Goal: Transaction & Acquisition: Book appointment/travel/reservation

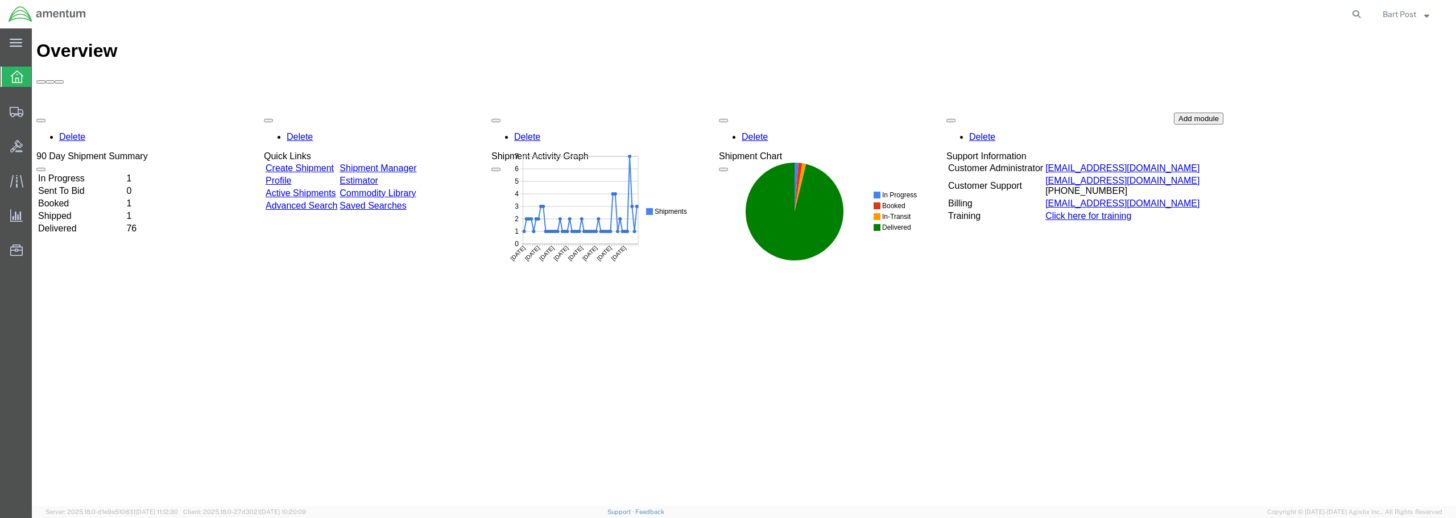
click at [86, 173] on td "In Progress" at bounding box center [81, 178] width 87 height 11
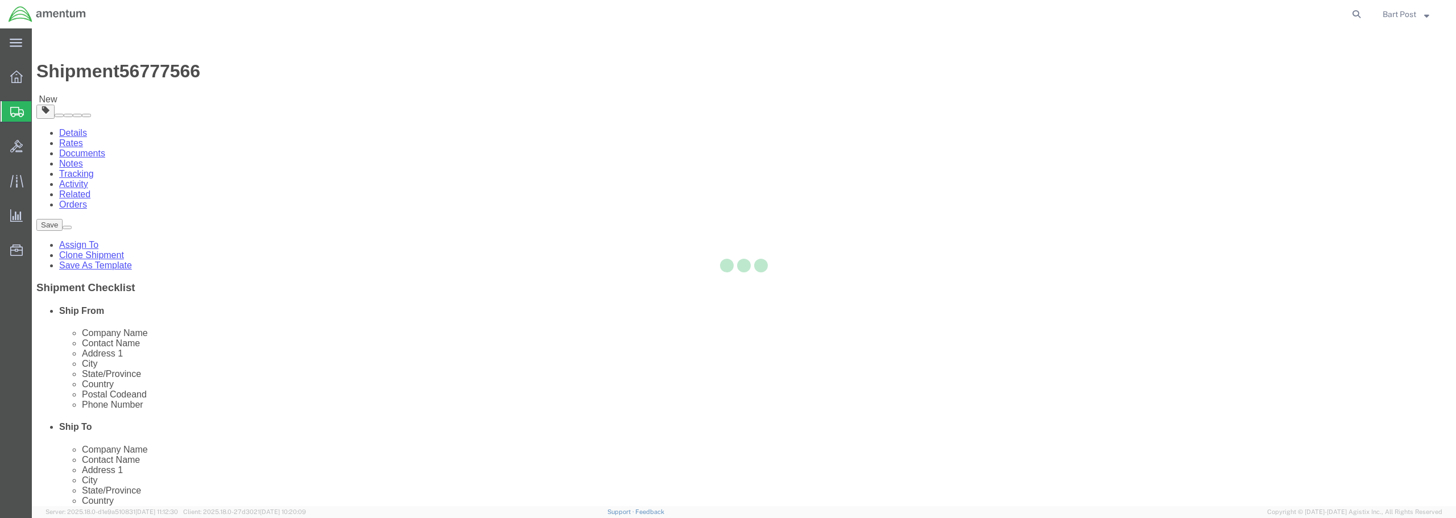
select select "42733"
select select "42668"
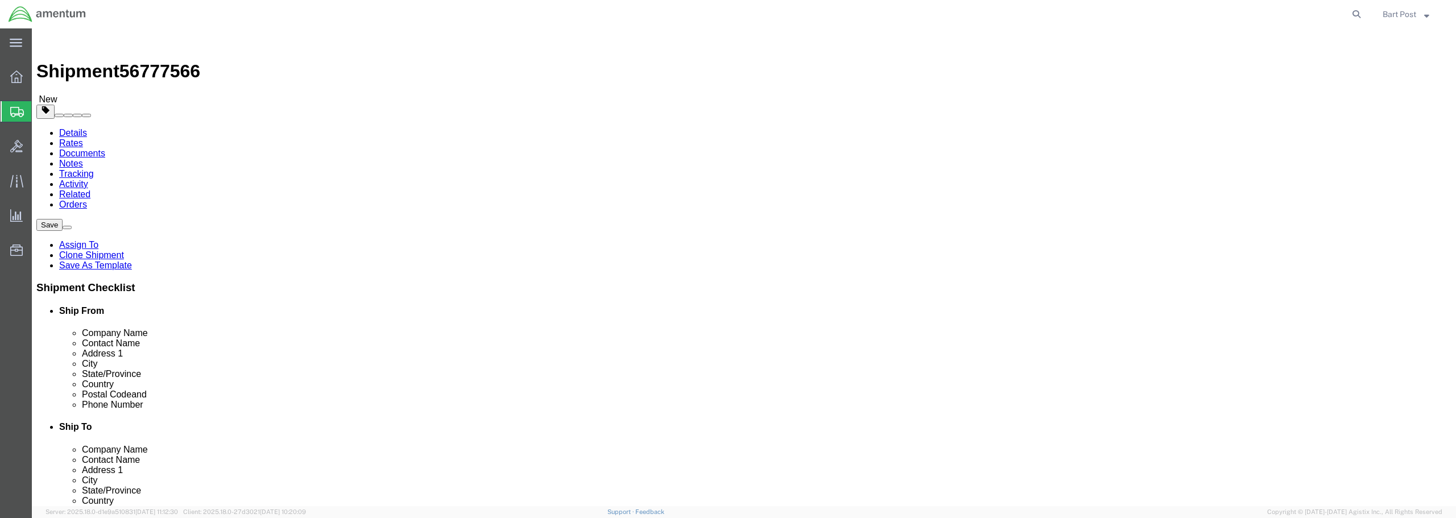
click button "Rate Shipment"
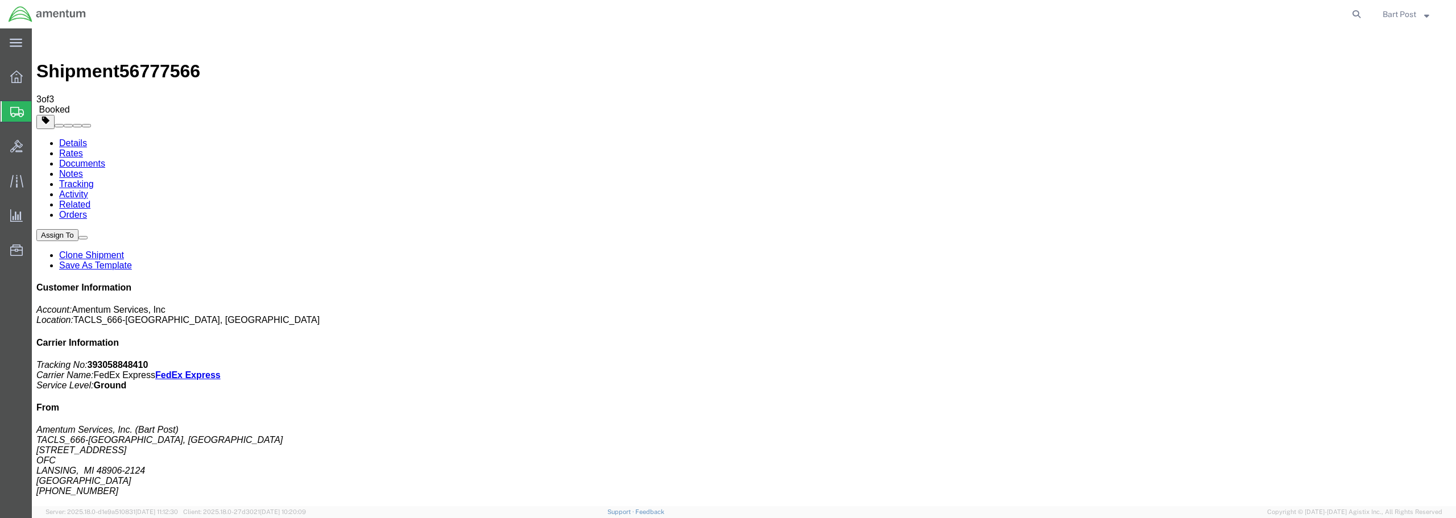
drag, startPoint x: 140, startPoint y: 205, endPoint x: 543, endPoint y: 545, distance: 527.3
